Goal: Entertainment & Leisure: Consume media (video, audio)

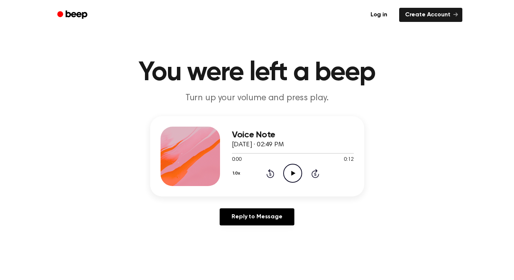
click at [291, 172] on icon "Play Audio" at bounding box center [292, 173] width 19 height 19
click at [296, 175] on icon "Play Audio" at bounding box center [292, 173] width 19 height 19
click at [292, 172] on icon "Pause Audio" at bounding box center [292, 173] width 19 height 19
click at [294, 169] on icon "Play Audio" at bounding box center [292, 173] width 19 height 19
click at [293, 172] on icon at bounding box center [292, 173] width 3 height 5
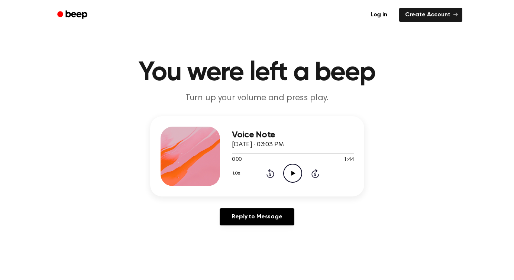
click at [292, 169] on icon "Play Audio" at bounding box center [292, 173] width 19 height 19
click at [292, 173] on icon "Pause Audio" at bounding box center [292, 173] width 19 height 19
click at [293, 166] on icon "Play Audio" at bounding box center [292, 173] width 19 height 19
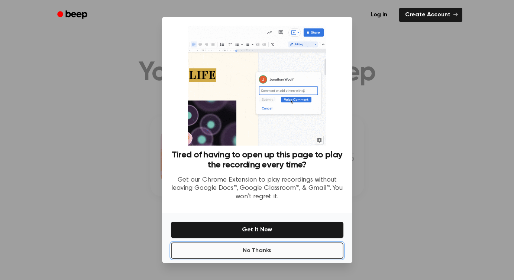
click at [260, 249] on button "No Thanks" at bounding box center [257, 251] width 172 height 16
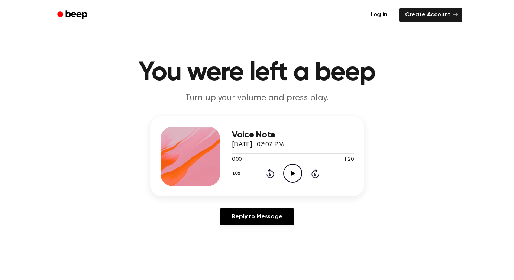
click at [294, 171] on icon "Play Audio" at bounding box center [292, 173] width 19 height 19
click at [292, 172] on icon "Pause Audio" at bounding box center [292, 173] width 19 height 19
click at [296, 175] on icon "Play Audio" at bounding box center [292, 173] width 19 height 19
click at [294, 174] on icon at bounding box center [292, 173] width 3 height 5
